Goal: Task Accomplishment & Management: Complete application form

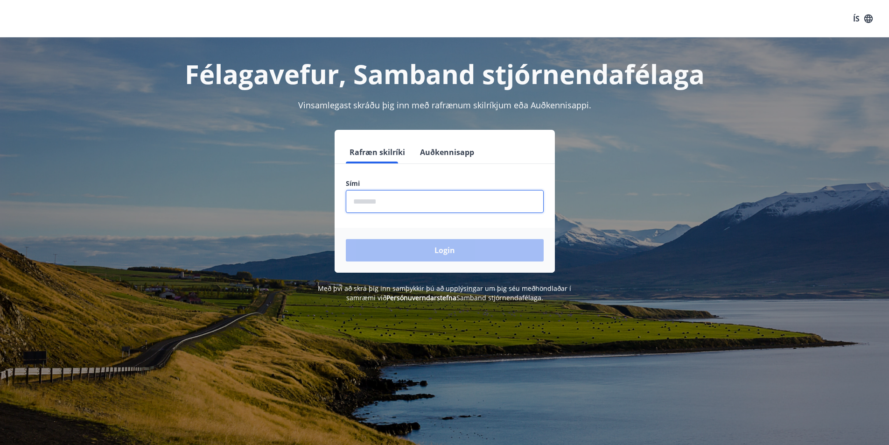
drag, startPoint x: 357, startPoint y: 204, endPoint x: 393, endPoint y: 202, distance: 36.5
click at [357, 204] on input "phone" at bounding box center [445, 201] width 198 height 23
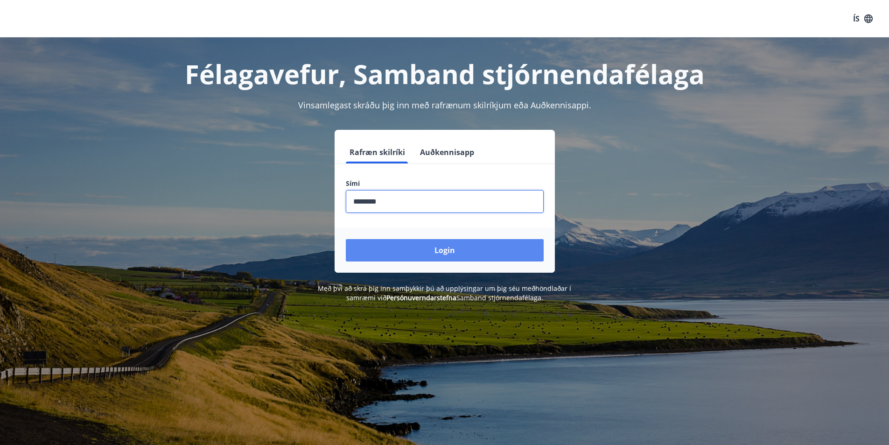
type input "********"
click at [425, 248] on button "Login" at bounding box center [445, 250] width 198 height 22
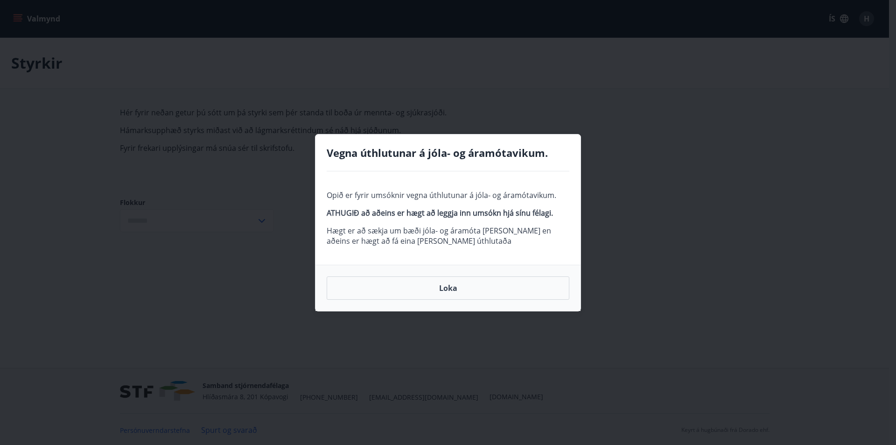
type input "***"
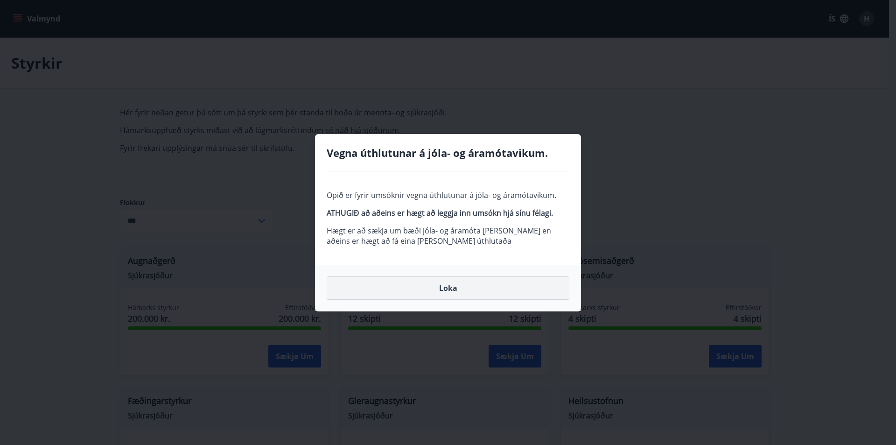
click at [444, 285] on button "Loka" at bounding box center [448, 287] width 243 height 23
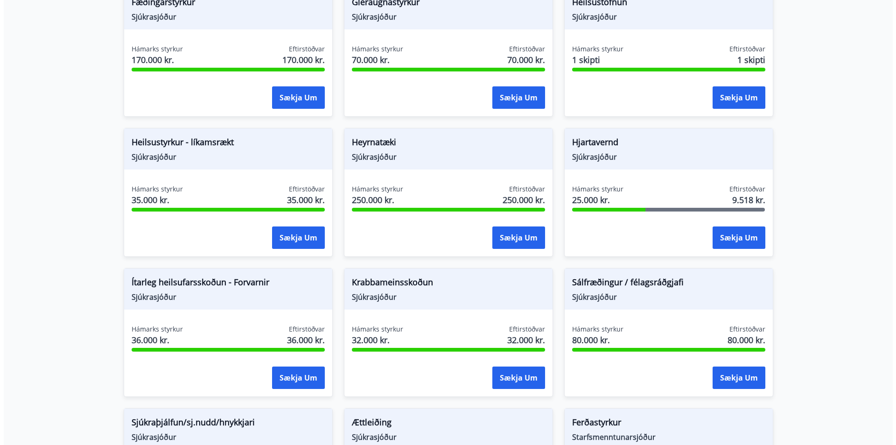
scroll to position [394, 0]
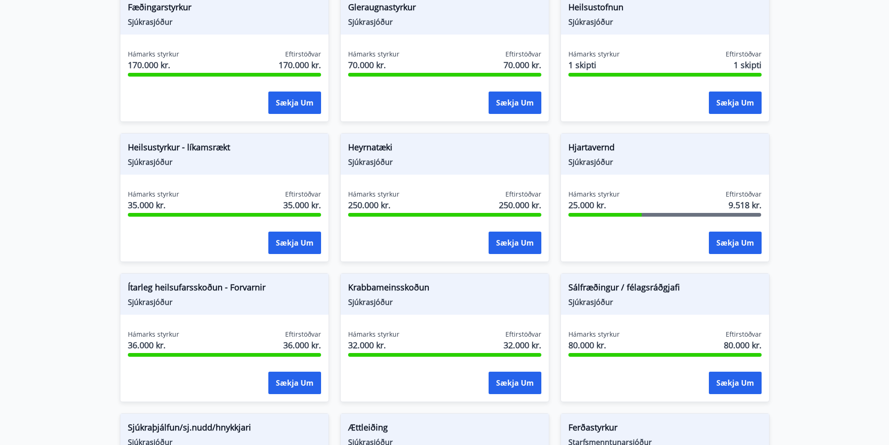
click at [170, 148] on span "Heilsustyrkur - líkamsrækt" at bounding box center [224, 149] width 193 height 16
click at [297, 240] on button "Sækja um" at bounding box center [294, 243] width 53 height 22
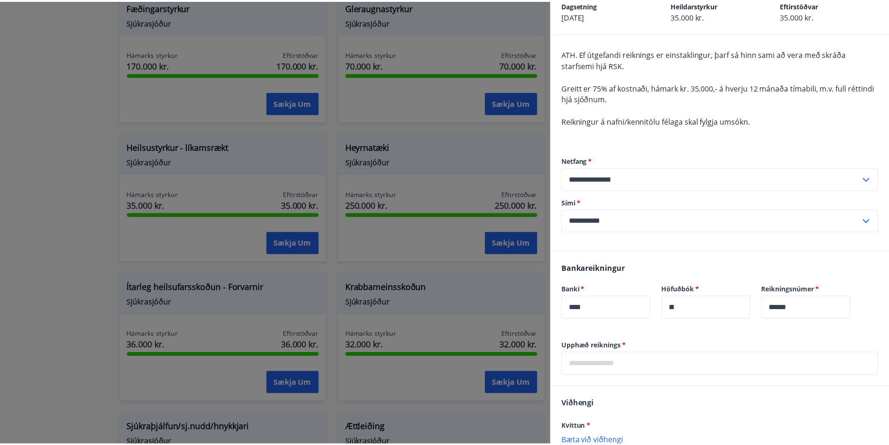
scroll to position [0, 0]
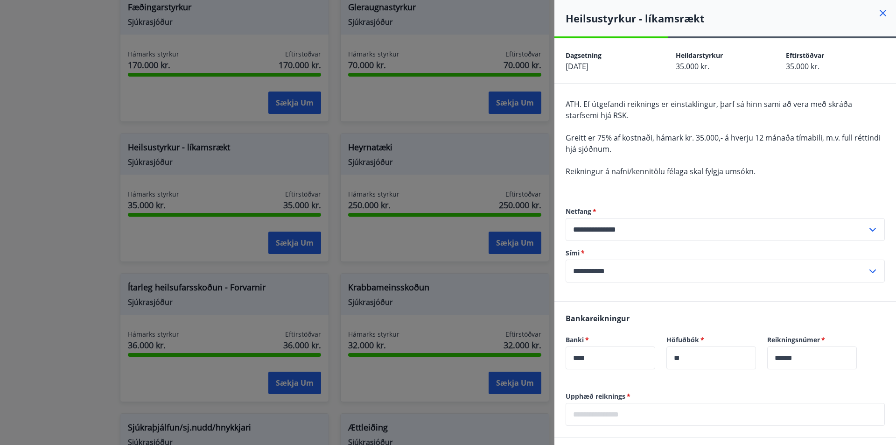
click at [880, 13] on icon at bounding box center [883, 13] width 7 height 7
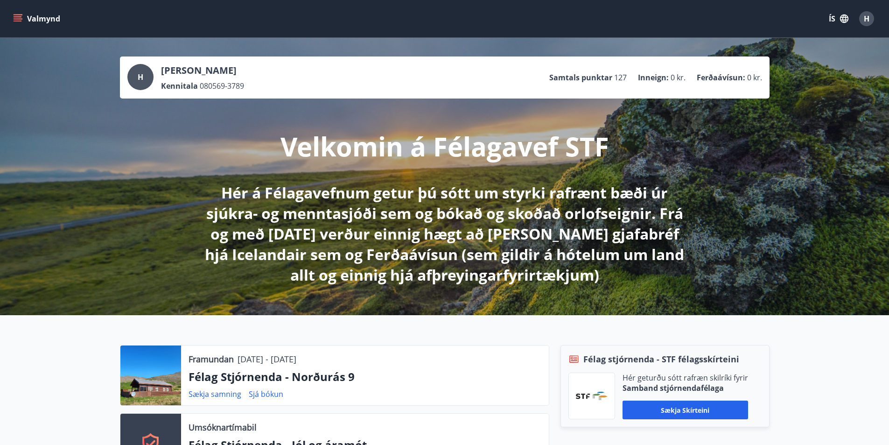
click at [13, 19] on button "Valmynd" at bounding box center [37, 18] width 53 height 17
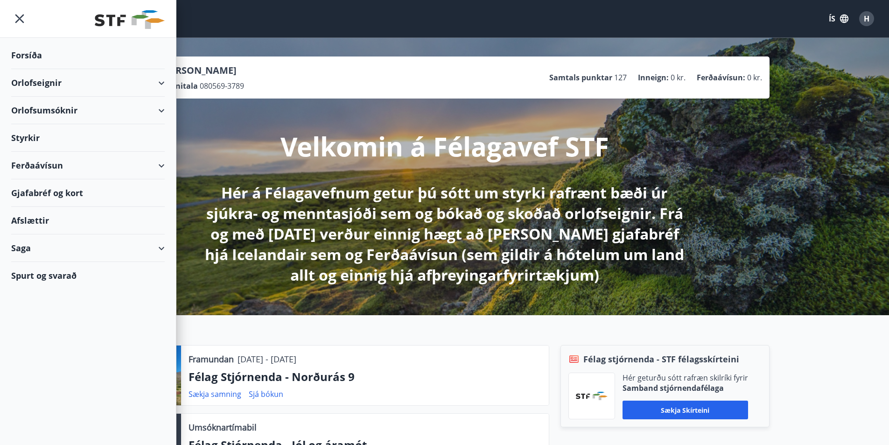
click at [40, 135] on div "Styrkir" at bounding box center [88, 138] width 154 height 28
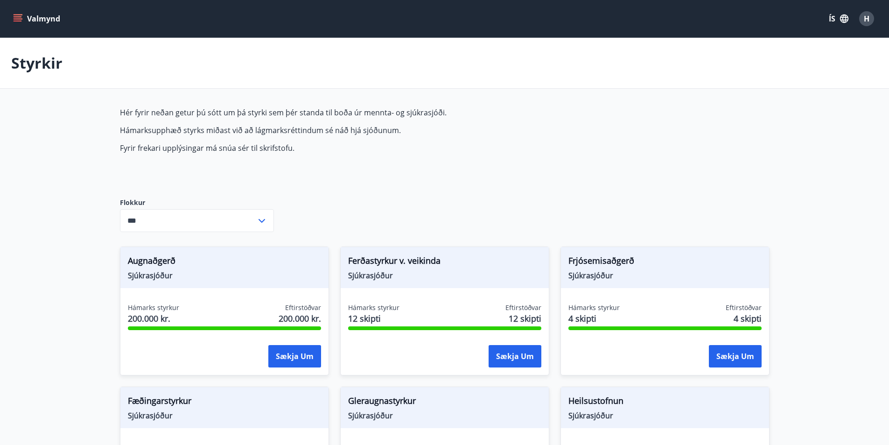
type input "***"
click at [258, 220] on icon at bounding box center [261, 220] width 11 height 11
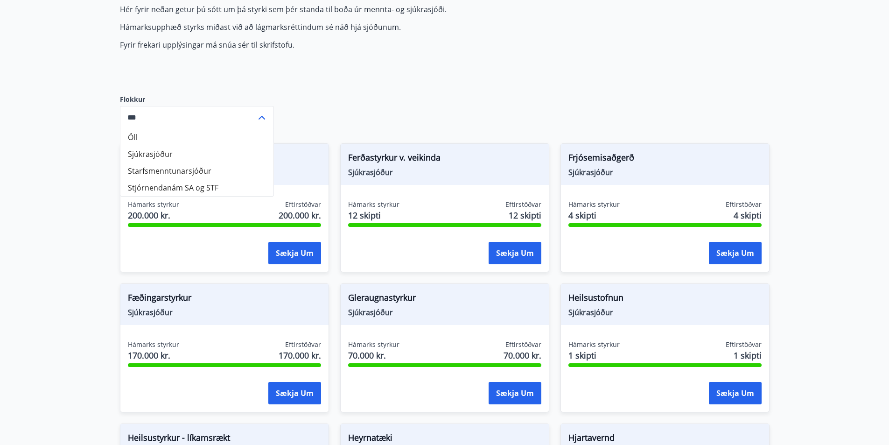
scroll to position [140, 0]
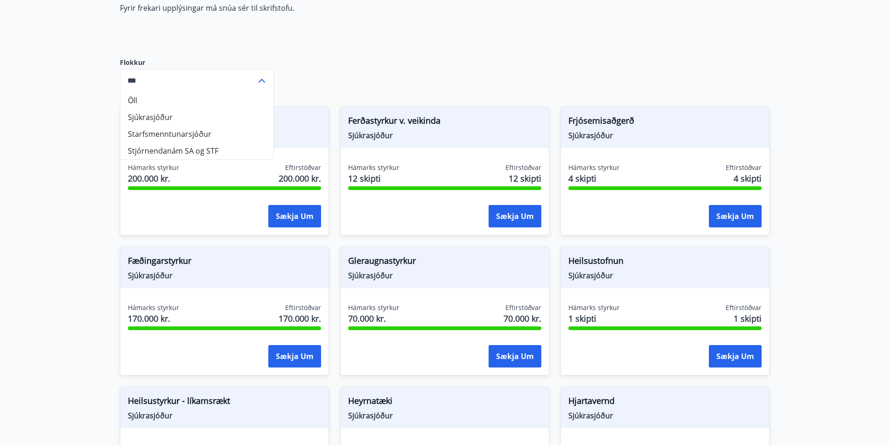
click at [469, 29] on div "Hér fyrir neðan getur þú sótt um þá styrki sem þér standa til boða úr mennta- o…" at bounding box center [340, 5] width 441 height 76
click at [211, 60] on label "Flokkur" at bounding box center [197, 62] width 154 height 9
click at [192, 61] on label "Flokkur" at bounding box center [197, 62] width 154 height 9
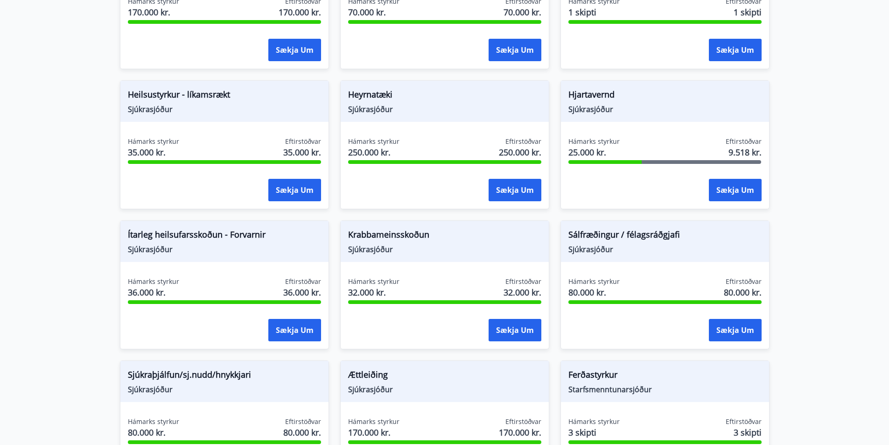
scroll to position [440, 0]
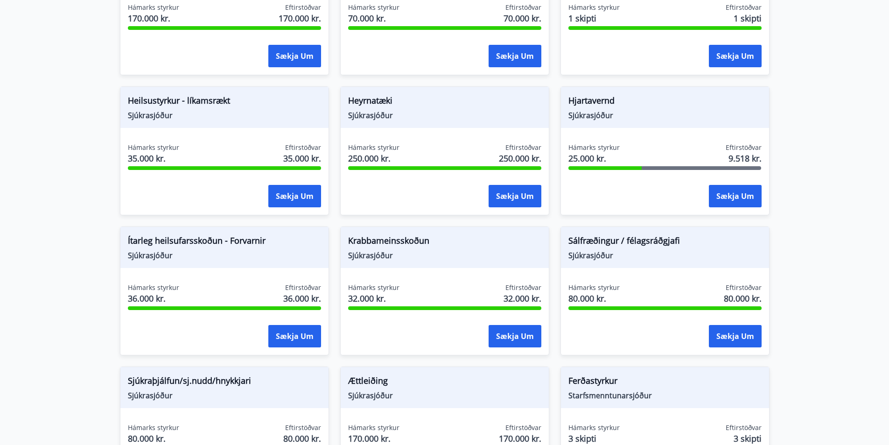
click at [141, 104] on span "Heilsustyrkur - líkamsrækt" at bounding box center [224, 102] width 193 height 16
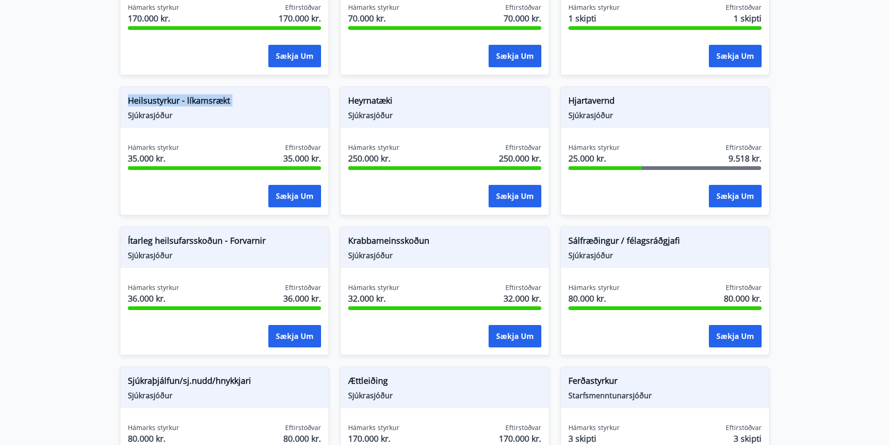
click at [141, 104] on span "Heilsustyrkur - líkamsrækt" at bounding box center [224, 102] width 193 height 16
click at [144, 170] on div "Hámarks styrkur 35.000 kr. Eftirstöðvar 35.000 kr. Sækja um" at bounding box center [224, 177] width 208 height 68
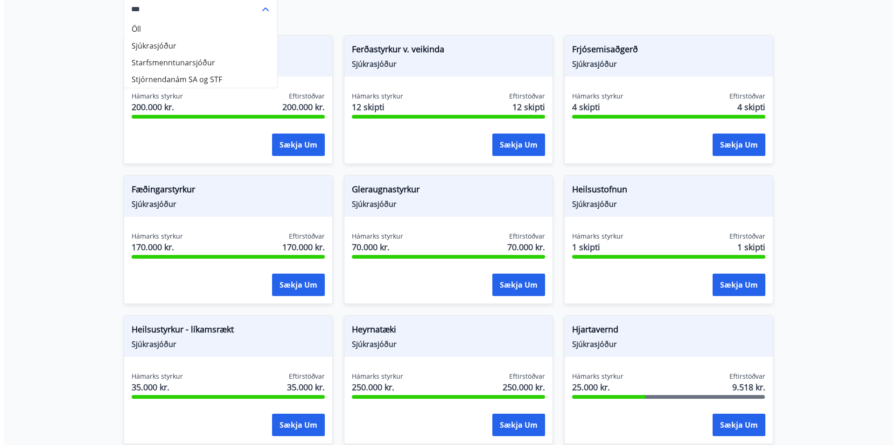
scroll to position [0, 0]
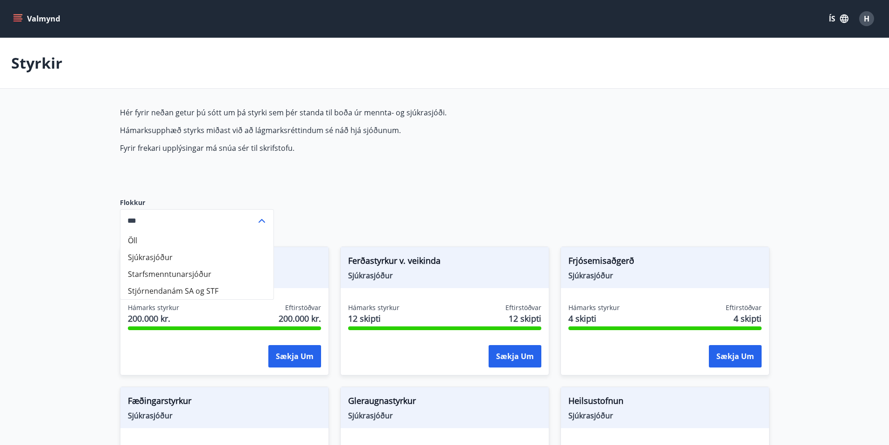
click at [875, 22] on button "H" at bounding box center [867, 18] width 22 height 22
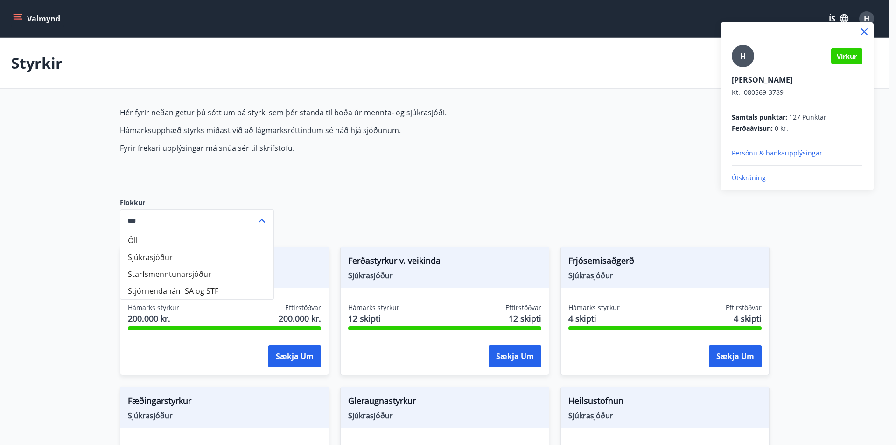
click at [739, 181] on p "Útskráning" at bounding box center [797, 177] width 131 height 9
